Goal: Communication & Community: Answer question/provide support

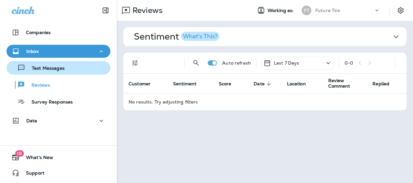
click at [45, 71] on p "Text Messages" at bounding box center [44, 69] width 39 height 6
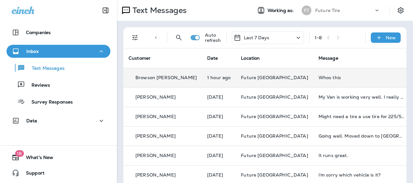
click at [313, 77] on td "Whos this" at bounding box center [361, 77] width 97 height 19
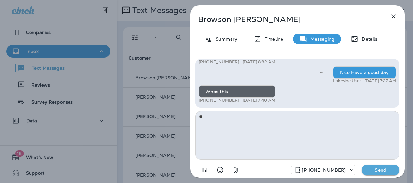
type textarea "*"
type textarea "**********"
click at [376, 169] on p "Send" at bounding box center [380, 170] width 27 height 6
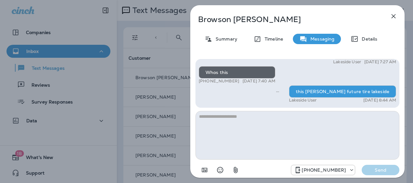
scroll to position [-155, 0]
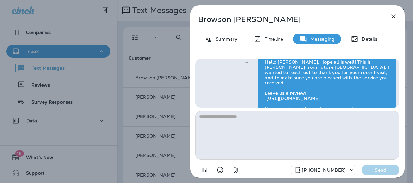
click at [395, 18] on icon "button" at bounding box center [394, 16] width 4 height 4
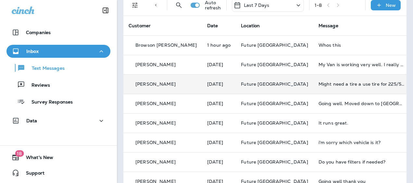
scroll to position [47, 0]
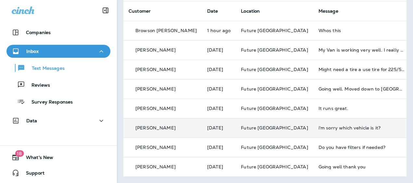
click at [268, 131] on td "Future [GEOGRAPHIC_DATA]" at bounding box center [274, 127] width 77 height 19
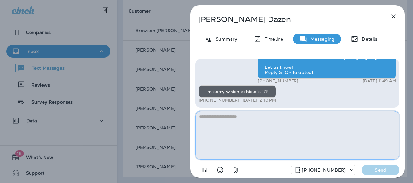
scroll to position [-32, 0]
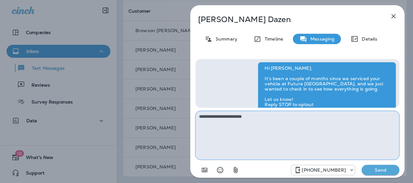
type textarea "**********"
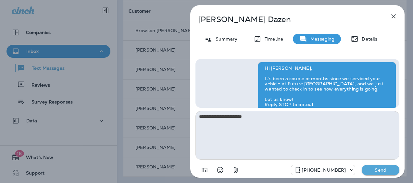
click at [389, 171] on p "Send" at bounding box center [380, 170] width 27 height 6
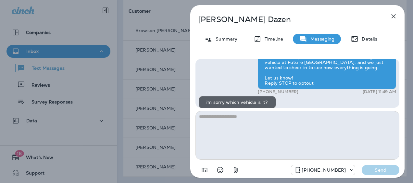
scroll to position [-51, 0]
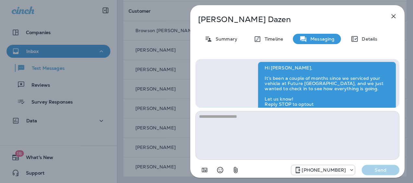
click at [390, 18] on icon "button" at bounding box center [394, 16] width 8 height 8
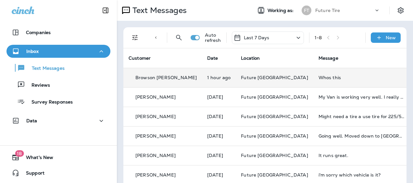
click at [319, 79] on div "Whos this" at bounding box center [362, 77] width 87 height 5
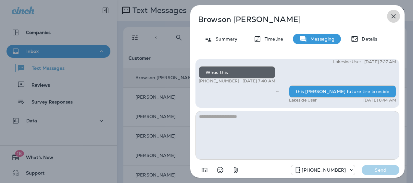
click at [395, 19] on icon "button" at bounding box center [394, 16] width 8 height 8
